Goal: Complete application form

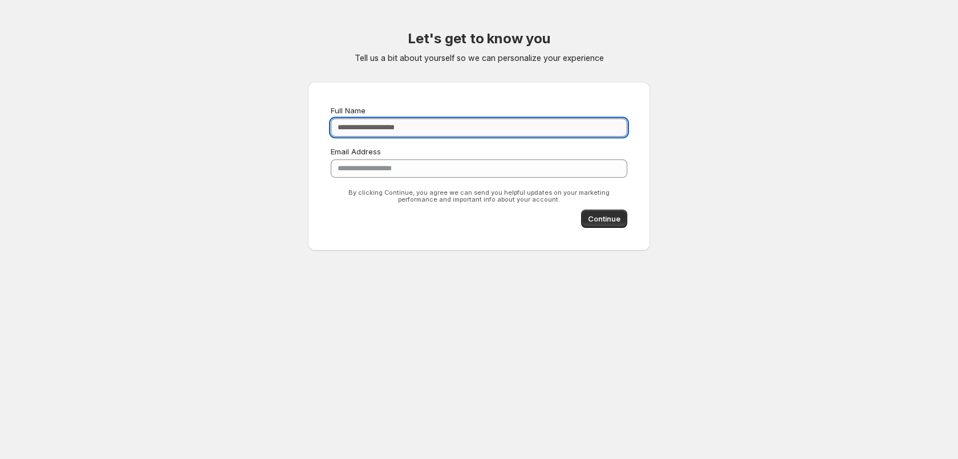
click at [365, 123] on input "Full Name" at bounding box center [479, 128] width 296 height 18
type input "**********"
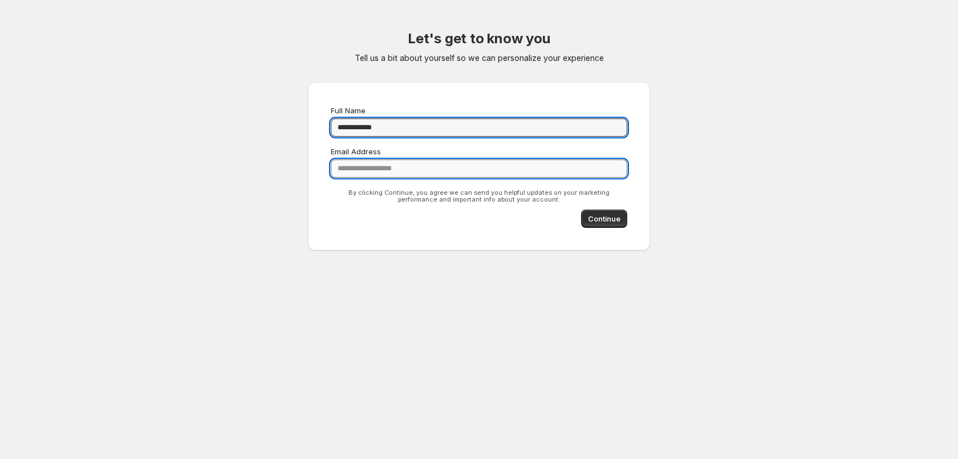
click at [345, 167] on input "**********" at bounding box center [479, 169] width 296 height 18
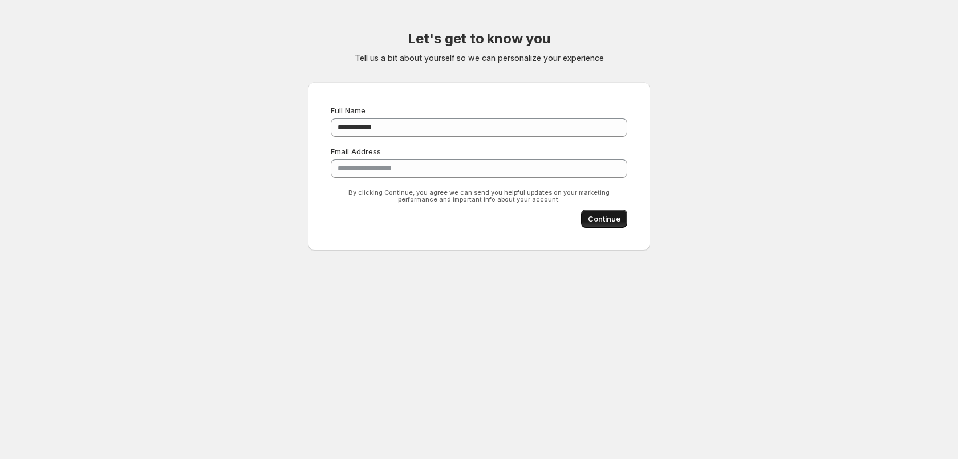
click at [596, 221] on span "Continue" at bounding box center [604, 218] width 32 height 11
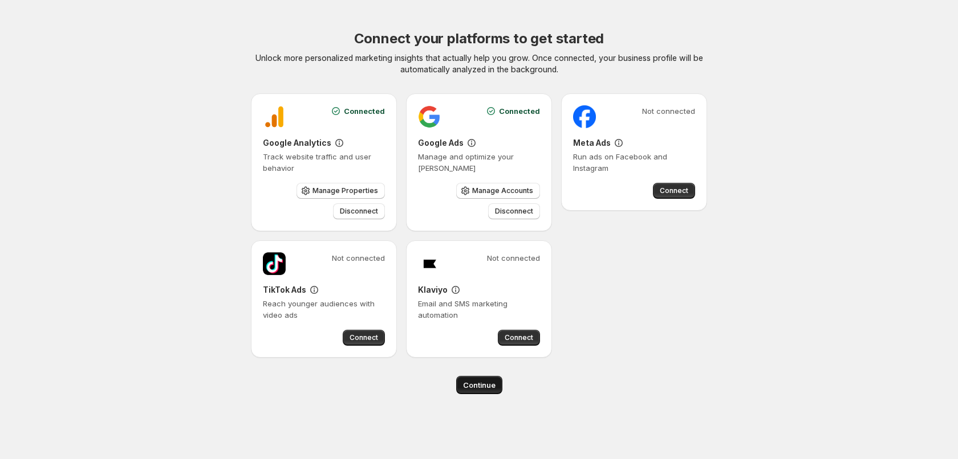
click at [473, 385] on span "Continue" at bounding box center [479, 385] width 32 height 11
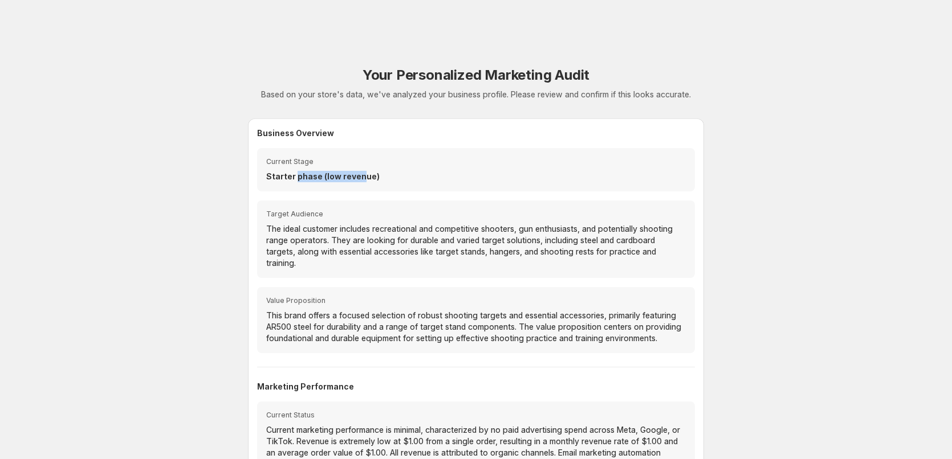
click at [364, 180] on p "Starter phase (low revenue)" at bounding box center [476, 176] width 420 height 11
click at [363, 182] on div "Current Stage Starter phase (low revenue)" at bounding box center [476, 169] width 438 height 43
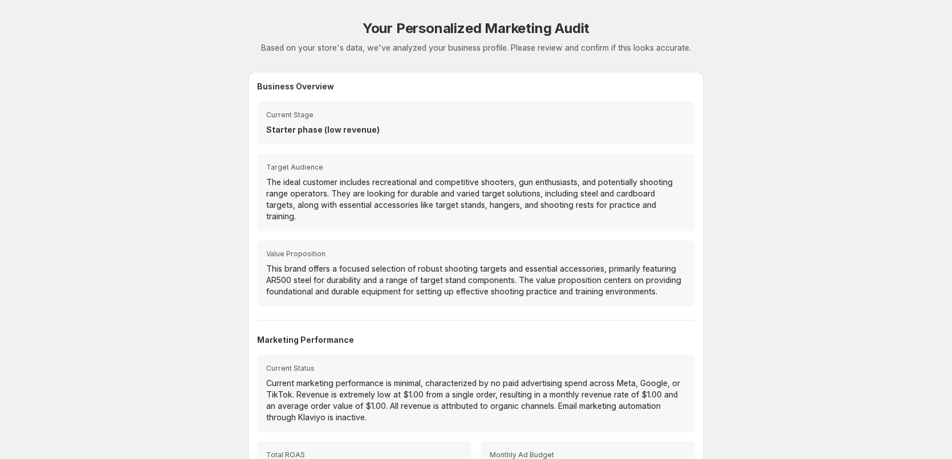
scroll to position [114, 0]
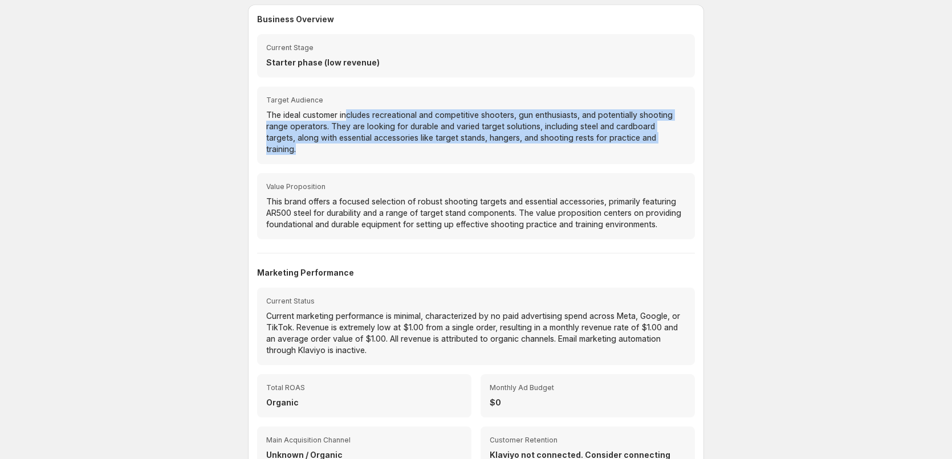
drag, startPoint x: 350, startPoint y: 116, endPoint x: 343, endPoint y: 148, distance: 32.6
click at [343, 148] on p "The ideal customer includes recreational and competitive shooters, gun enthusia…" at bounding box center [476, 132] width 420 height 46
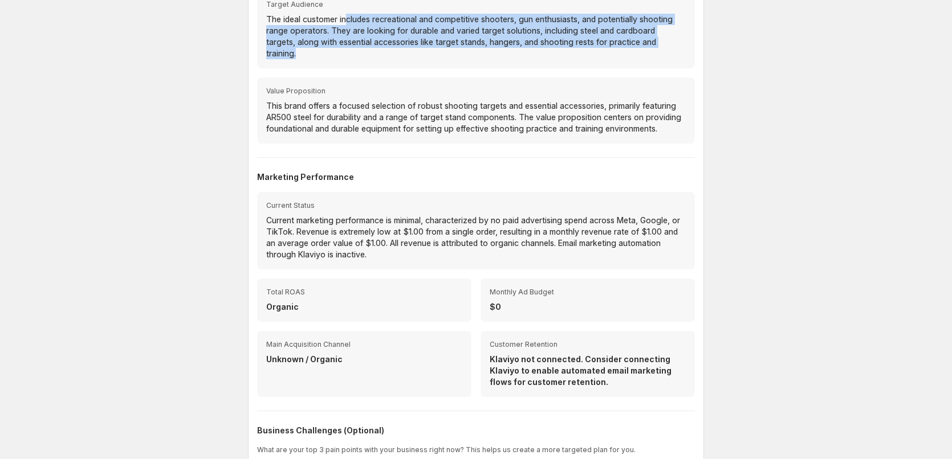
scroll to position [228, 0]
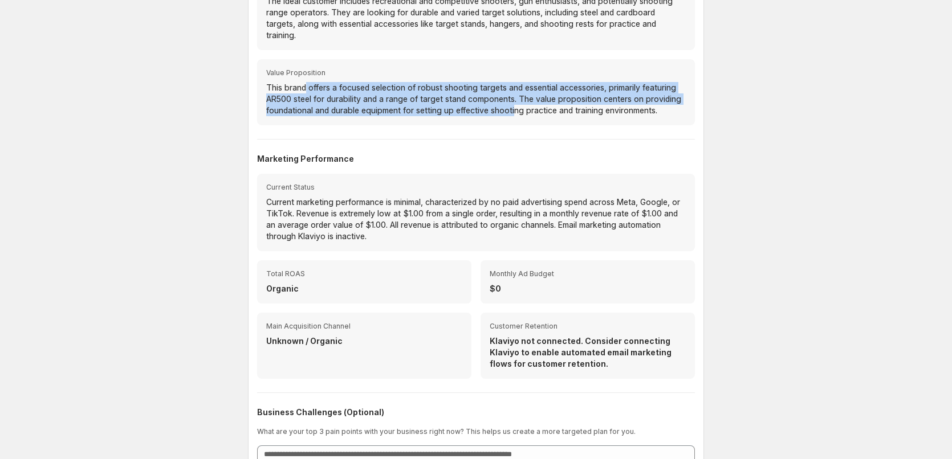
drag, startPoint x: 306, startPoint y: 89, endPoint x: 524, endPoint y: 111, distance: 219.4
click at [523, 110] on p "This brand offers a focused selection of robust shooting targets and essential …" at bounding box center [476, 99] width 420 height 34
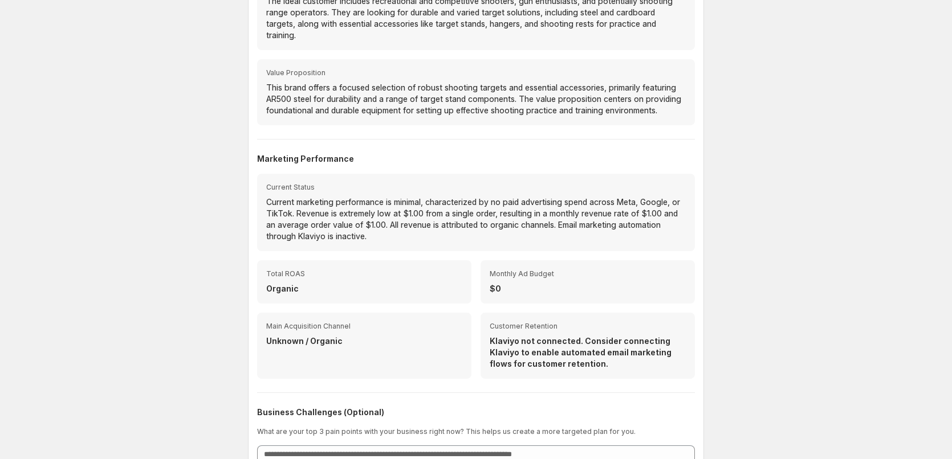
click at [524, 111] on p "This brand offers a focused selection of robust shooting targets and essential …" at bounding box center [476, 99] width 420 height 34
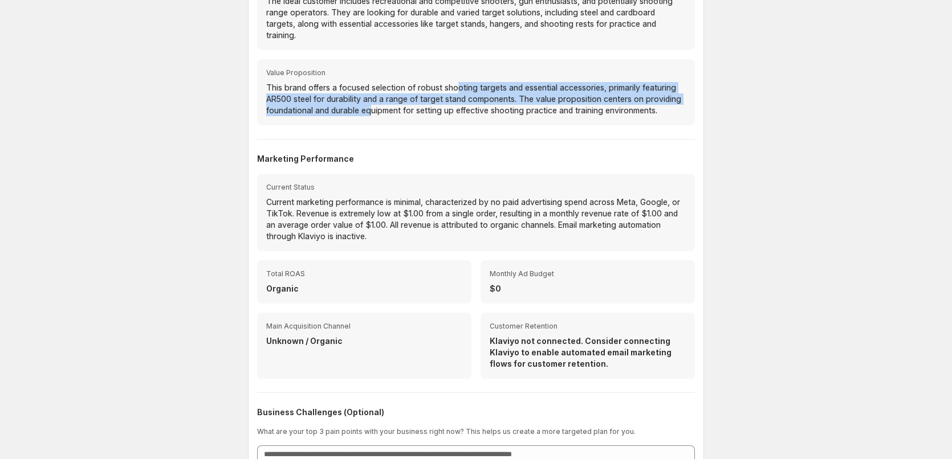
drag, startPoint x: 460, startPoint y: 92, endPoint x: 374, endPoint y: 116, distance: 89.3
click at [374, 116] on p "This brand offers a focused selection of robust shooting targets and essential …" at bounding box center [476, 99] width 420 height 34
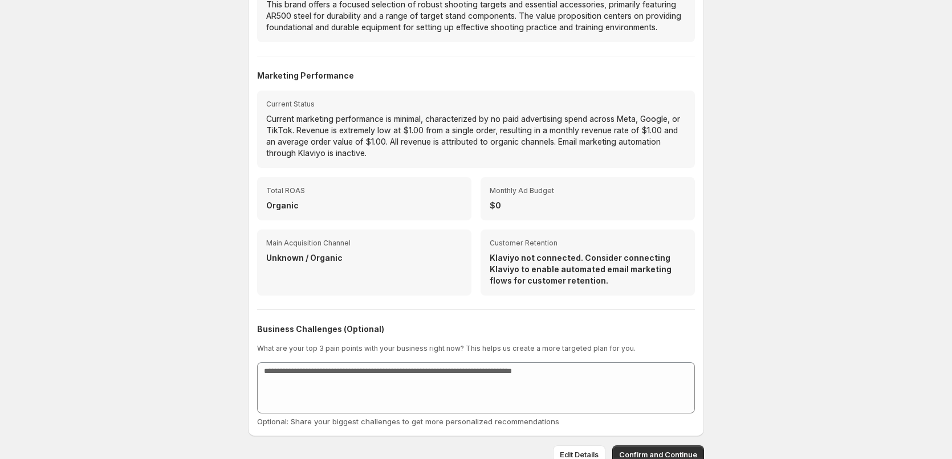
scroll to position [320, 0]
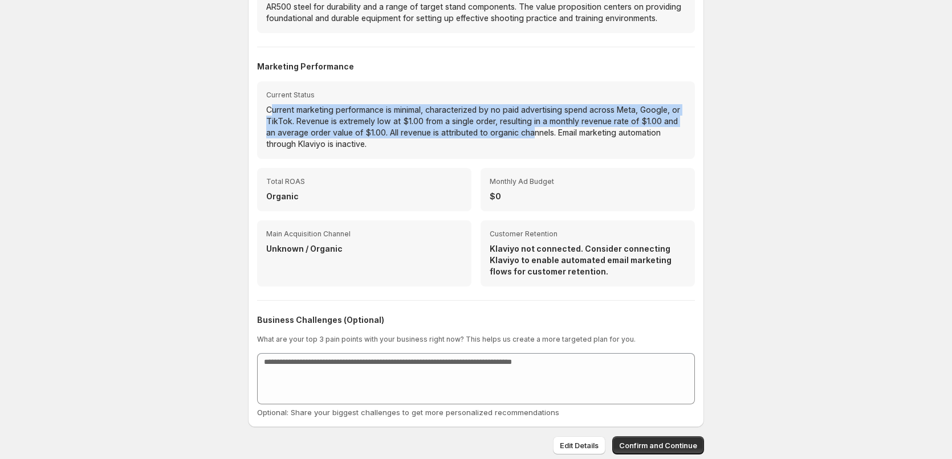
drag, startPoint x: 273, startPoint y: 111, endPoint x: 551, endPoint y: 131, distance: 278.9
click at [551, 131] on p "Current marketing performance is minimal, characterized by no paid advertising …" at bounding box center [476, 127] width 420 height 46
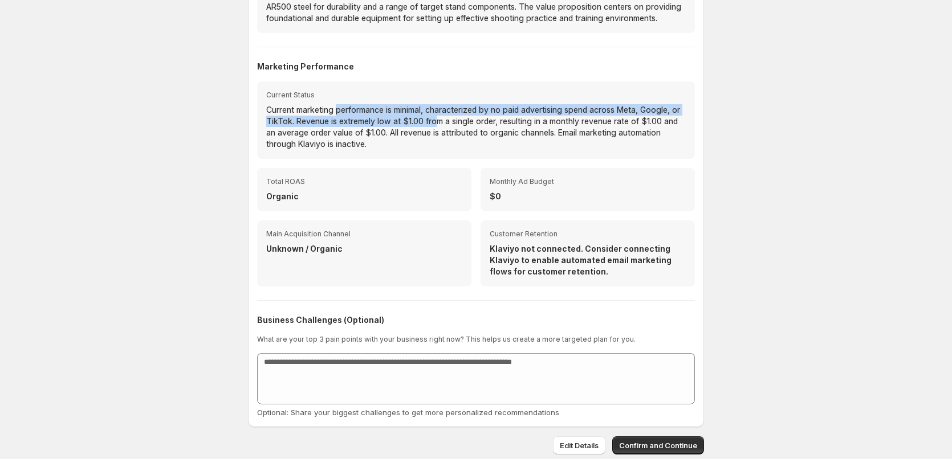
drag, startPoint x: 351, startPoint y: 111, endPoint x: 467, endPoint y: 127, distance: 117.9
click at [461, 127] on p "Current marketing performance is minimal, characterized by no paid advertising …" at bounding box center [476, 127] width 420 height 46
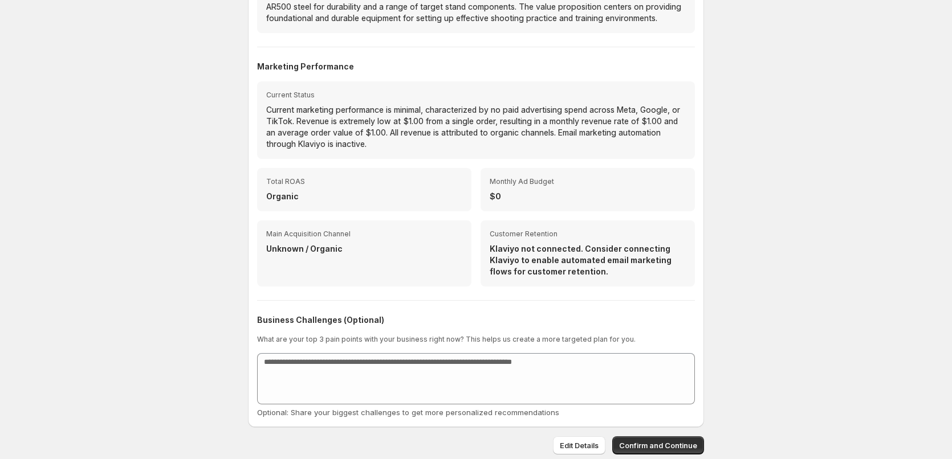
click at [468, 127] on p "Current marketing performance is minimal, characterized by no paid advertising …" at bounding box center [476, 127] width 420 height 46
drag, startPoint x: 492, startPoint y: 250, endPoint x: 549, endPoint y: 259, distance: 57.2
click at [547, 259] on p "Klaviyo not connected. Consider connecting Klaviyo to enable automated email ma…" at bounding box center [588, 260] width 196 height 34
click at [549, 259] on p "Klaviyo not connected. Consider connecting Klaviyo to enable automated email ma…" at bounding box center [588, 260] width 196 height 34
click at [654, 441] on span "Confirm and Continue" at bounding box center [658, 445] width 78 height 11
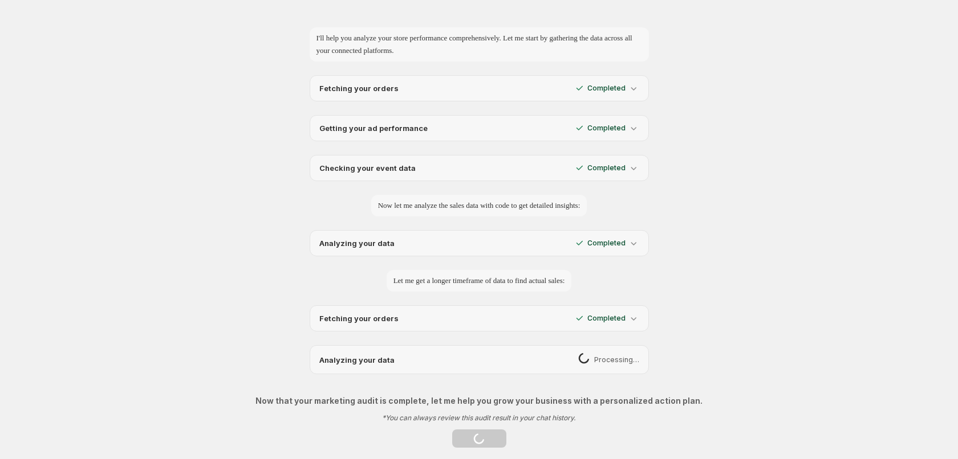
scroll to position [39, 0]
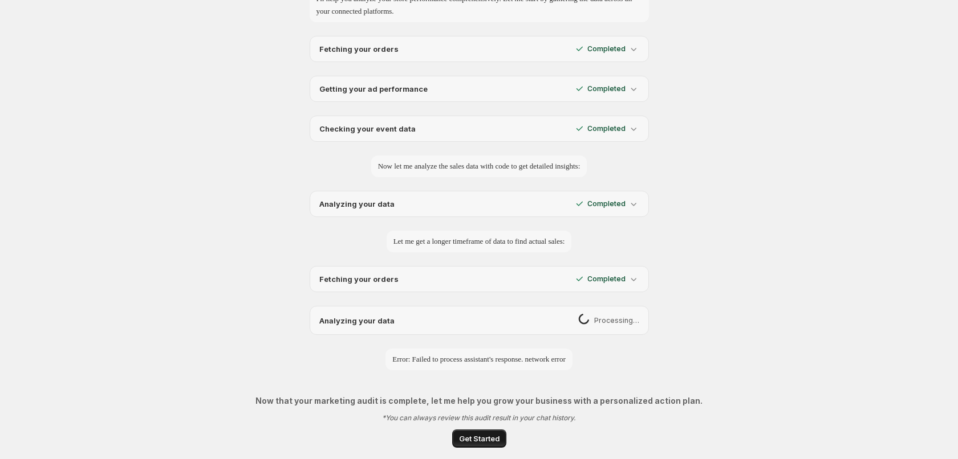
click at [483, 441] on span "Get Started" at bounding box center [479, 438] width 40 height 11
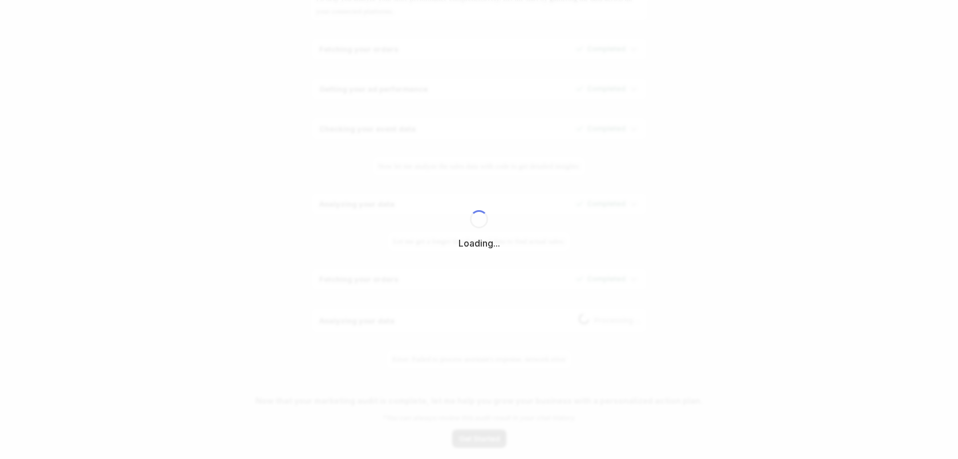
select select "*********"
